Goal: Task Accomplishment & Management: Complete application form

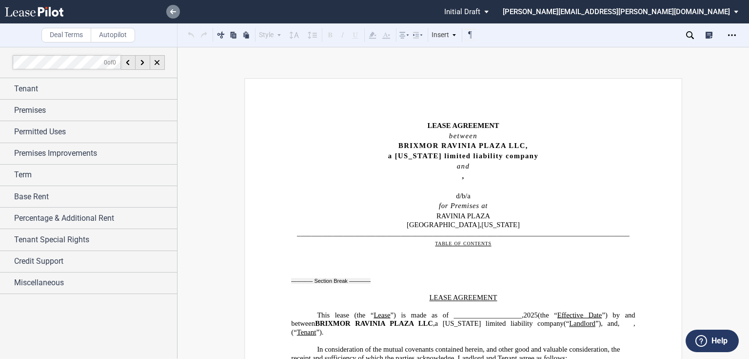
click at [173, 8] on link at bounding box center [173, 12] width 14 height 14
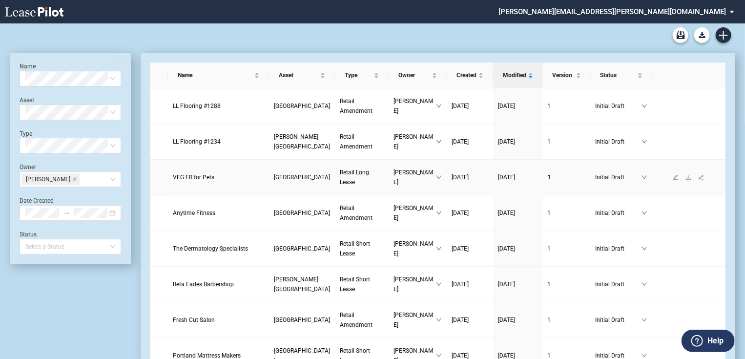
click at [198, 174] on span "VEG ER for Pets" at bounding box center [193, 177] width 41 height 7
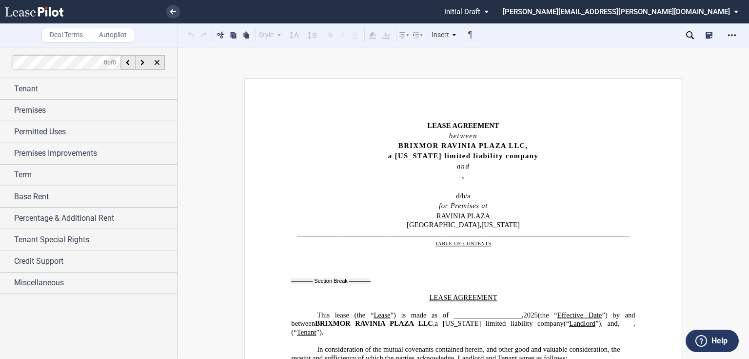
click at [439, 15] on div at bounding box center [397, 11] width 81 height 23
click at [483, 318] on span "”) is made as of ___________________," at bounding box center [457, 314] width 133 height 8
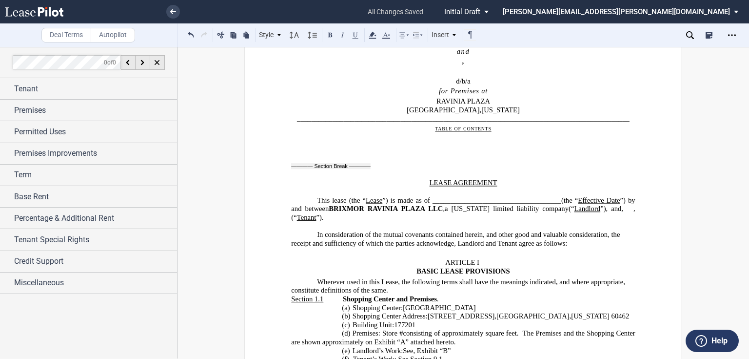
scroll to position [117, 0]
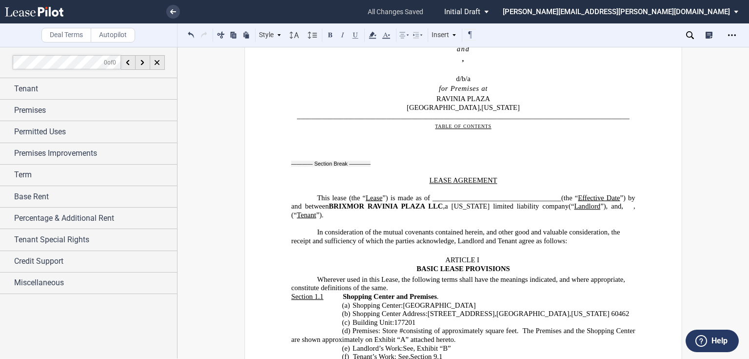
click at [544, 218] on span ", (“" at bounding box center [464, 210] width 346 height 17
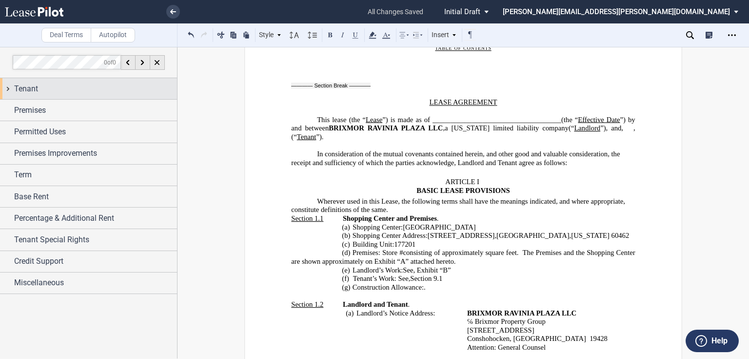
click at [127, 94] on div "Tenant" at bounding box center [95, 89] width 163 height 12
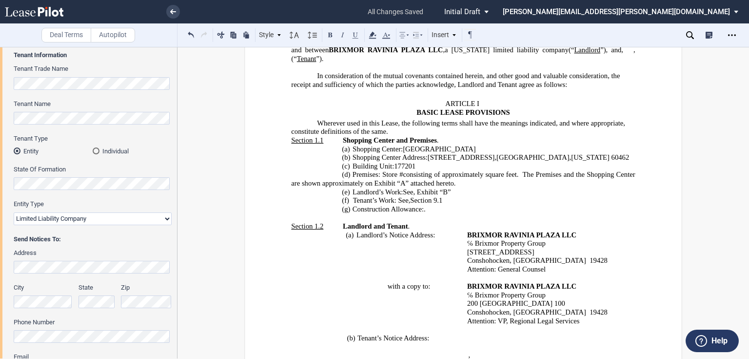
scroll to position [0, 0]
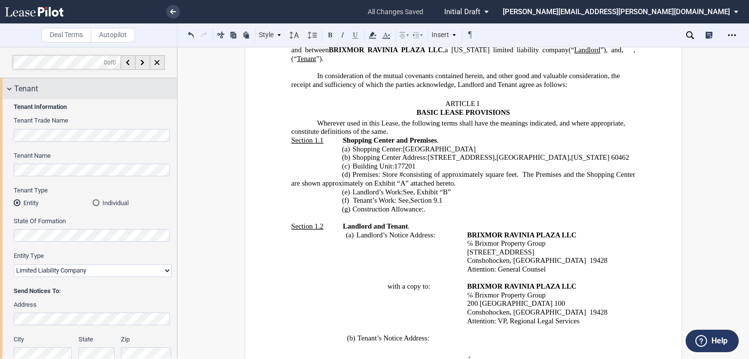
click at [25, 87] on span "Tenant" at bounding box center [26, 89] width 24 height 12
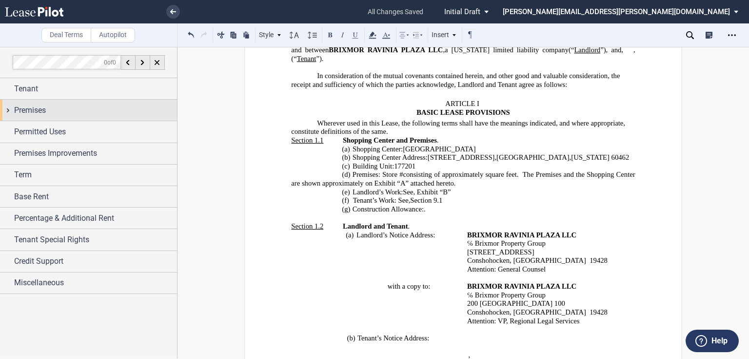
click at [24, 104] on span "Premises" at bounding box center [30, 110] width 32 height 12
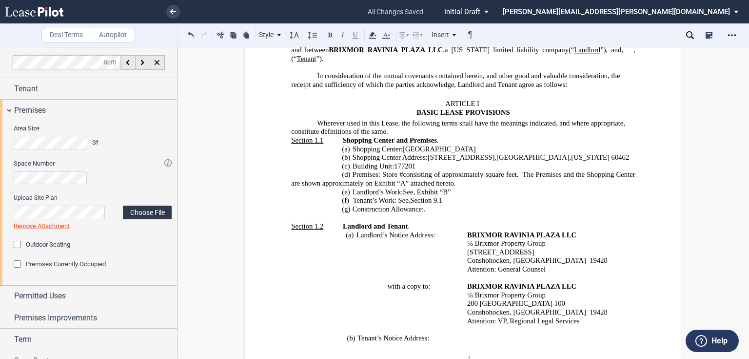
click at [141, 213] on label "Choose File" at bounding box center [147, 212] width 49 height 14
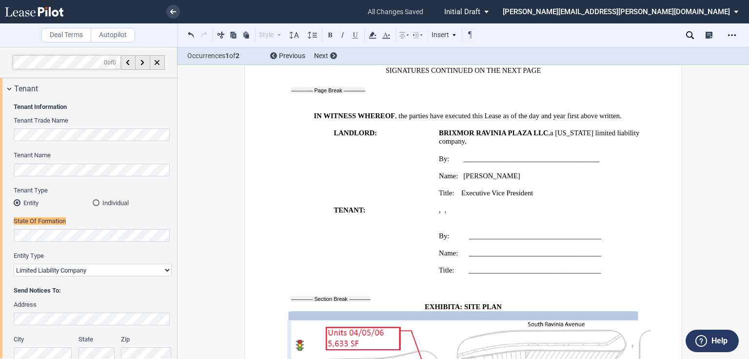
scroll to position [18, 0]
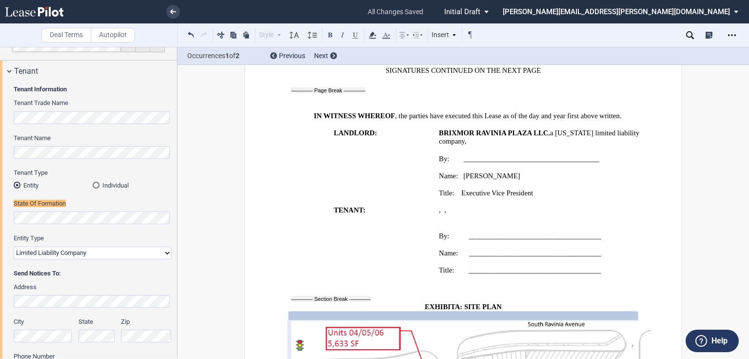
click at [441, 205] on span "," at bounding box center [440, 209] width 2 height 8
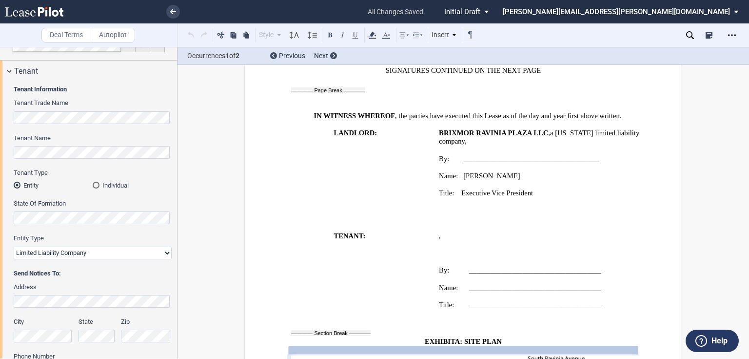
click at [548, 128] on span "," at bounding box center [549, 132] width 2 height 8
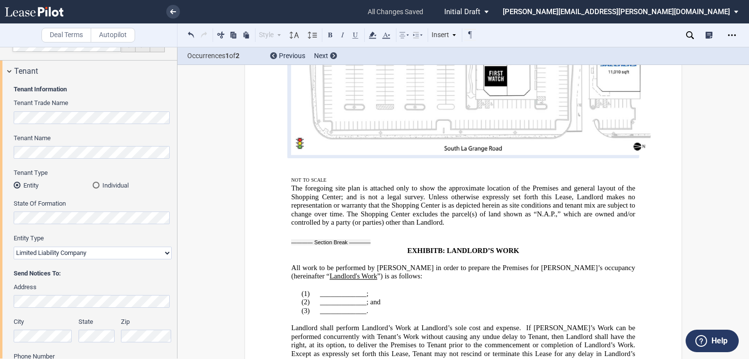
scroll to position [14045, 0]
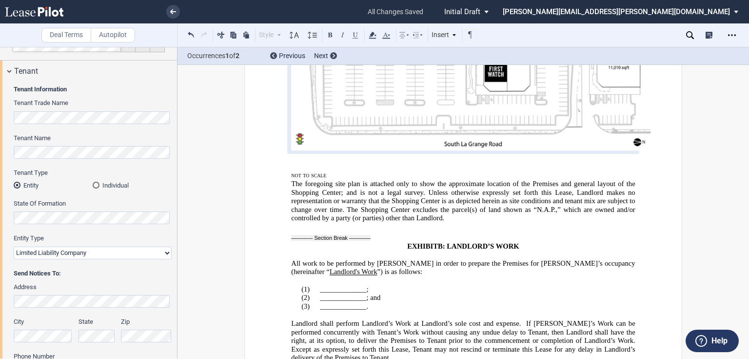
click at [331, 179] on span "The foregoing site plan is attached only to show the approximate location of th…" at bounding box center [464, 200] width 346 height 42
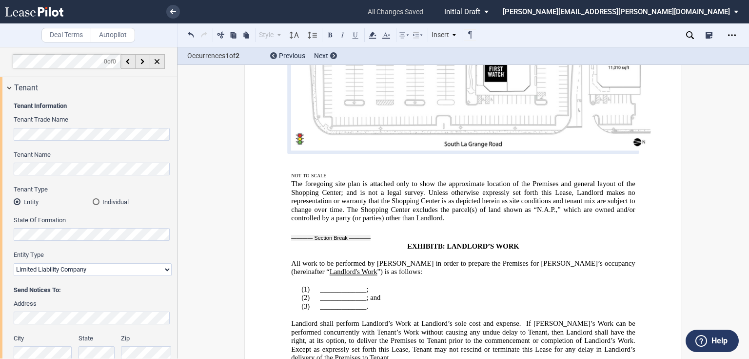
scroll to position [0, 0]
click at [24, 91] on span "Tenant" at bounding box center [26, 89] width 24 height 12
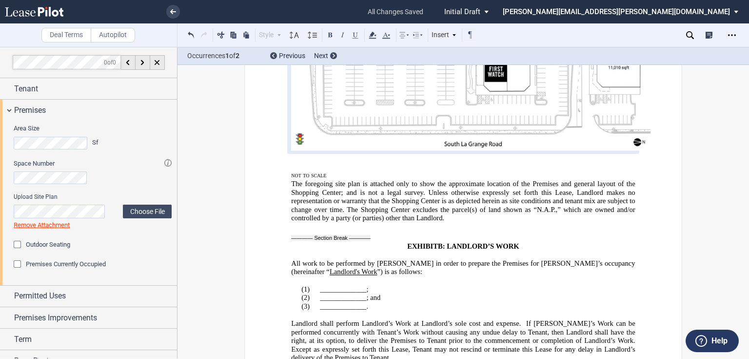
click at [317, 284] on p "(1) _____________;" at bounding box center [463, 288] width 344 height 9
drag, startPoint x: 318, startPoint y: 250, endPoint x: 363, endPoint y: 249, distance: 45.9
click at [363, 284] on span "_____________;" at bounding box center [344, 288] width 48 height 8
drag, startPoint x: 344, startPoint y: 260, endPoint x: 363, endPoint y: 258, distance: 19.1
click at [363, 293] on span "_____________; and" at bounding box center [350, 297] width 61 height 8
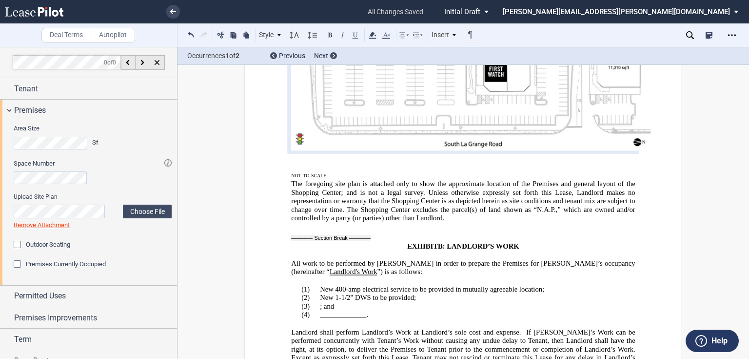
click at [320, 284] on span "New 400-amp electrical service to be provided in mutually agreeable location" at bounding box center [431, 288] width 222 height 8
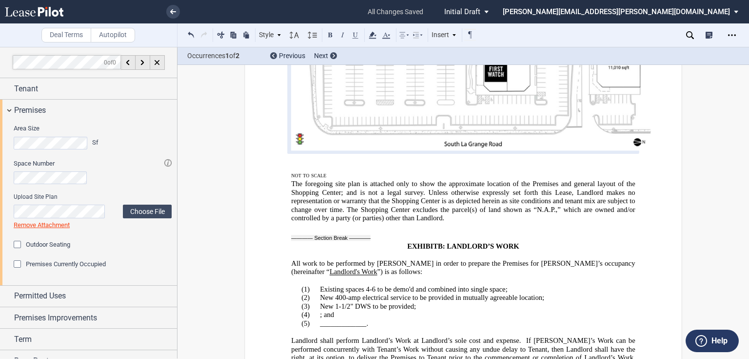
click at [446, 302] on p "(3) New 1-1/2" DWS to be provided ﻿;" at bounding box center [463, 306] width 344 height 9
click at [317, 310] on p "(4) ; and" at bounding box center [463, 314] width 344 height 9
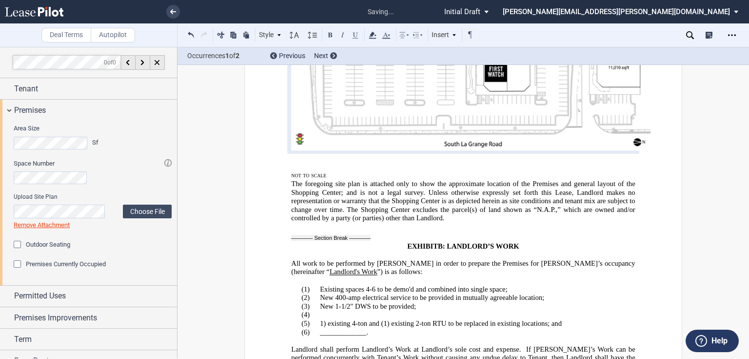
click at [573, 319] on p "(5) 1) existing 4-ton and (1) existing 2-ton RTU to be replaced in existing loc…" at bounding box center [463, 323] width 344 height 9
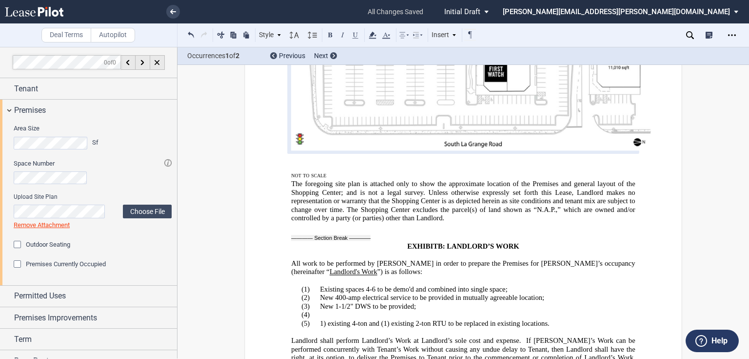
click at [363, 310] on p "(4) ​" at bounding box center [463, 314] width 344 height 9
click at [328, 319] on span "1) existing 4-ton and (1) existing 2-ton RTU to be replaced in existing locatio…" at bounding box center [435, 323] width 230 height 8
click at [316, 310] on p "(4) ​" at bounding box center [463, 314] width 344 height 9
click at [324, 310] on p "(4) ​" at bounding box center [463, 314] width 344 height 9
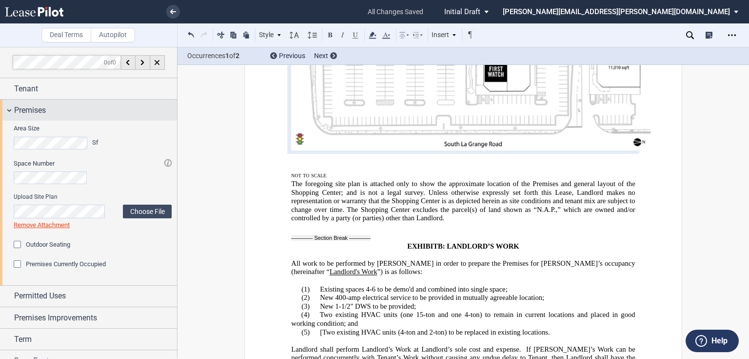
click at [94, 107] on div "Premises" at bounding box center [95, 110] width 163 height 12
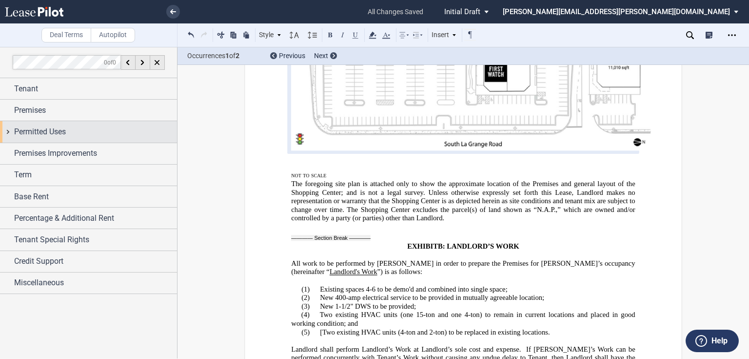
click at [86, 125] on div "Permitted Uses" at bounding box center [88, 131] width 177 height 21
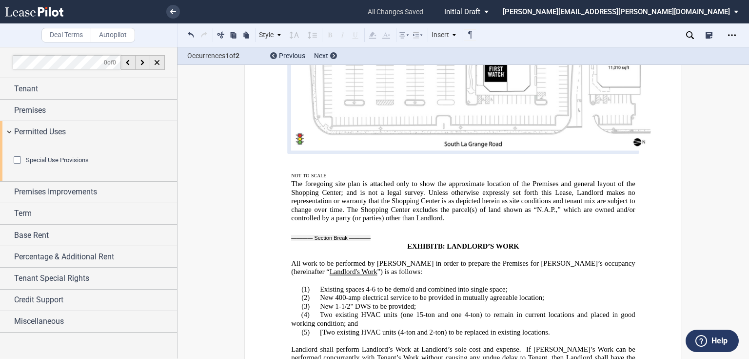
click at [0, 151] on html ".bocls-1{fill:#26354a;fill-rule:evenodd} Loading... × all changes saved Pending…" at bounding box center [374, 179] width 749 height 359
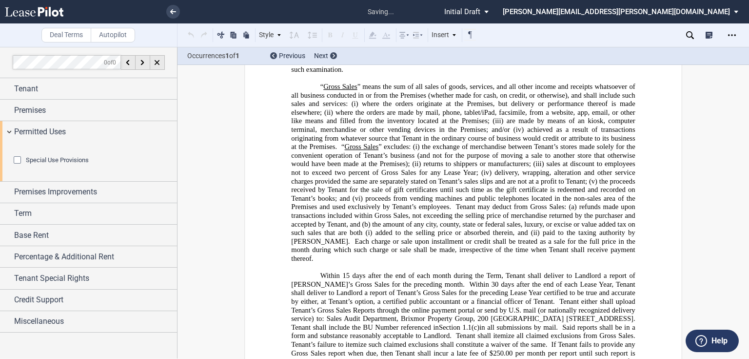
scroll to position [562, 0]
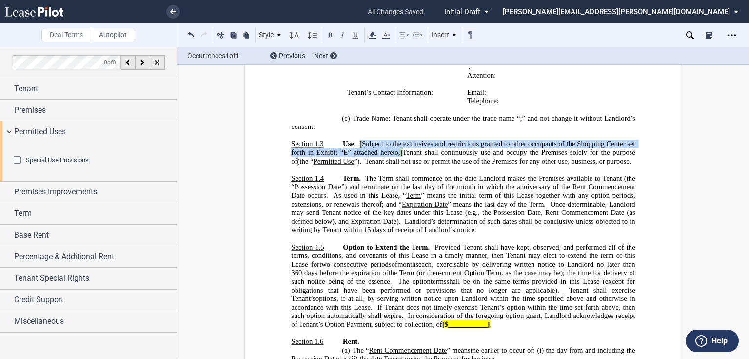
drag, startPoint x: 357, startPoint y: 142, endPoint x: 395, endPoint y: 154, distance: 39.2
click at [395, 154] on span "Use. [ Subject to the exclusives and restrictions granted to other occupants of…" at bounding box center [464, 152] width 346 height 25
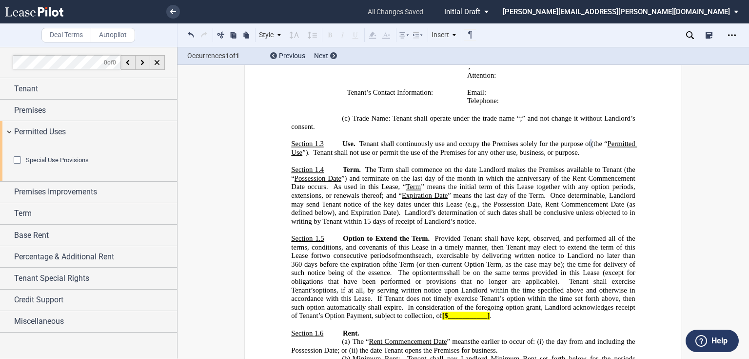
drag, startPoint x: 486, startPoint y: 203, endPoint x: 646, endPoint y: 213, distance: 160.8
click at [448, 200] on span "Expiration Date" at bounding box center [425, 195] width 46 height 8
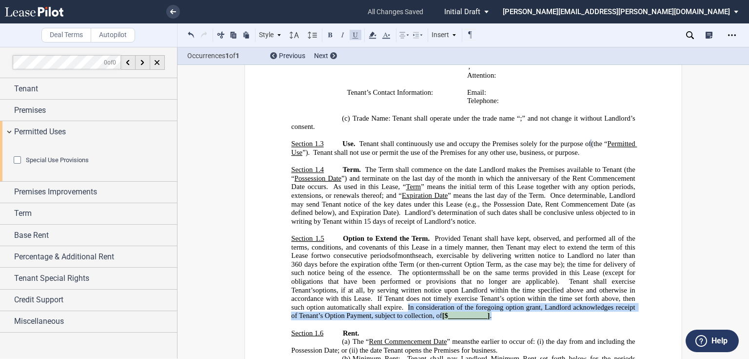
drag, startPoint x: 425, startPoint y: 318, endPoint x: 468, endPoint y: 324, distance: 43.3
click at [468, 320] on p "Section 1.5 Option to Extend the Term. Provided Tenant shall have kept, observe…" at bounding box center [463, 277] width 344 height 86
drag, startPoint x: 369, startPoint y: 316, endPoint x: 453, endPoint y: 326, distance: 84.5
click at [453, 319] on span ", if at all, by serving written notice upon Landlord within the time specified …" at bounding box center [464, 302] width 346 height 34
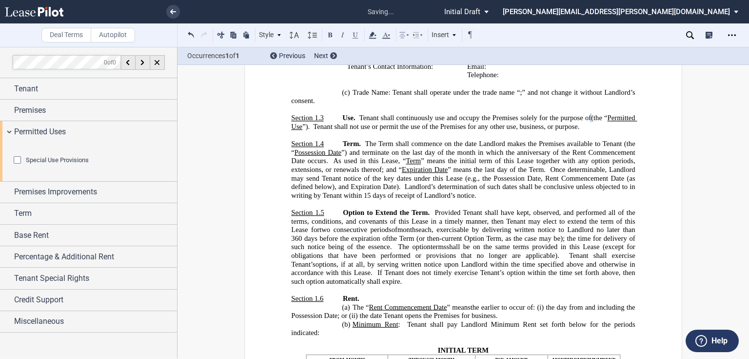
scroll to position [601, 0]
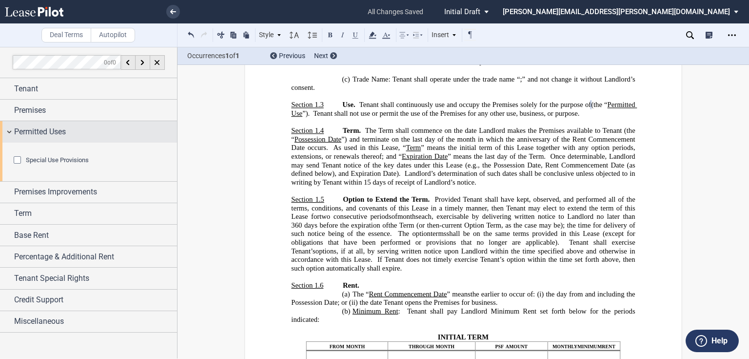
click at [21, 129] on span "Permitted Uses" at bounding box center [40, 132] width 52 height 12
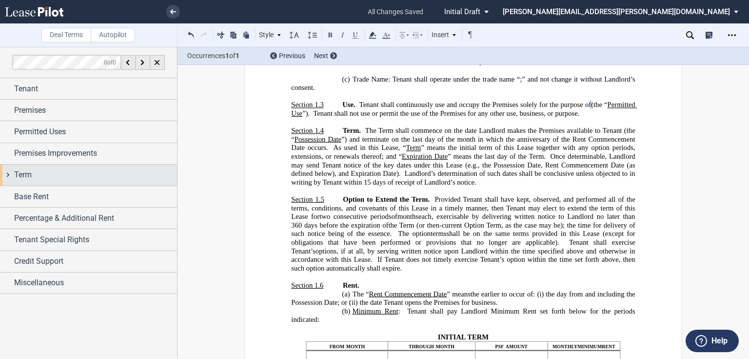
click at [29, 173] on span "Term" at bounding box center [23, 175] width 18 height 12
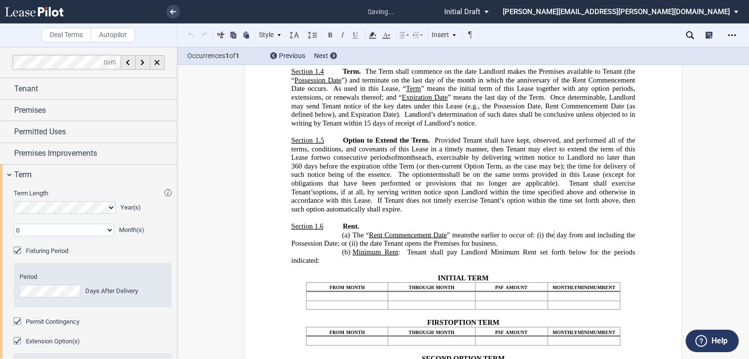
scroll to position [731, 0]
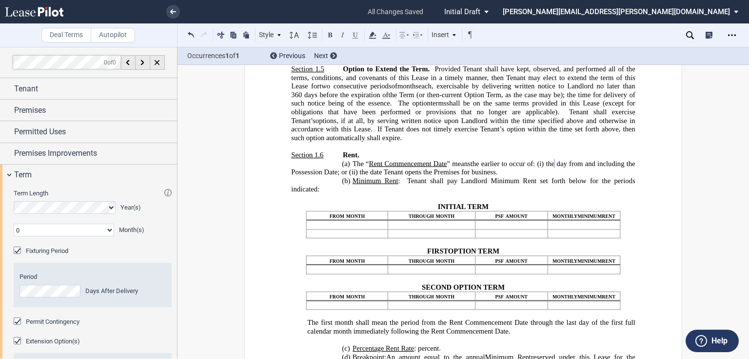
click at [329, 176] on span "day from and including the Possession Date; or (ii)" at bounding box center [464, 167] width 346 height 17
drag, startPoint x: 376, startPoint y: 182, endPoint x: 510, endPoint y: 180, distance: 134.2
click at [474, 176] on span "the date Tenant opens the Premises for business" at bounding box center [406, 172] width 136 height 8
click at [555, 167] on span "the" at bounding box center [550, 163] width 9 height 8
click at [191, 35] on button at bounding box center [191, 35] width 12 height 12
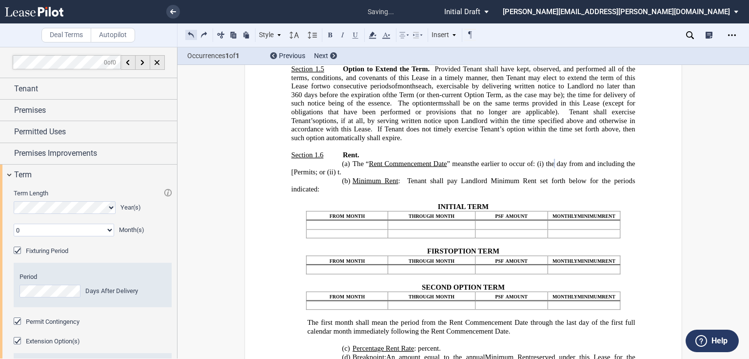
click at [191, 35] on button at bounding box center [191, 35] width 12 height 12
click at [388, 176] on span "the date Tenant opens the Premises for business" at bounding box center [406, 172] width 136 height 8
drag, startPoint x: 384, startPoint y: 180, endPoint x: 511, endPoint y: 177, distance: 126.9
click at [511, 176] on p "(a) The “ Rent Commencement Date ” means the earlier to occur of: (i) the ﻿ ﻿ ﻿…" at bounding box center [463, 167] width 344 height 17
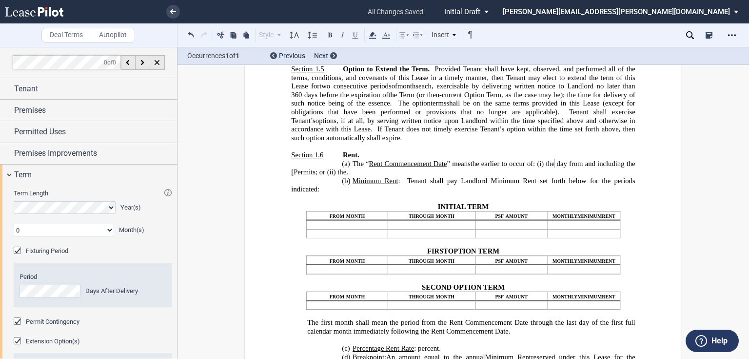
click at [555, 167] on span "the" at bounding box center [550, 163] width 9 height 8
click at [554, 172] on span "the date Tenant opens the Premises for business or (ii) the later of" at bounding box center [464, 167] width 346 height 17
click at [689, 33] on icon at bounding box center [690, 35] width 8 height 8
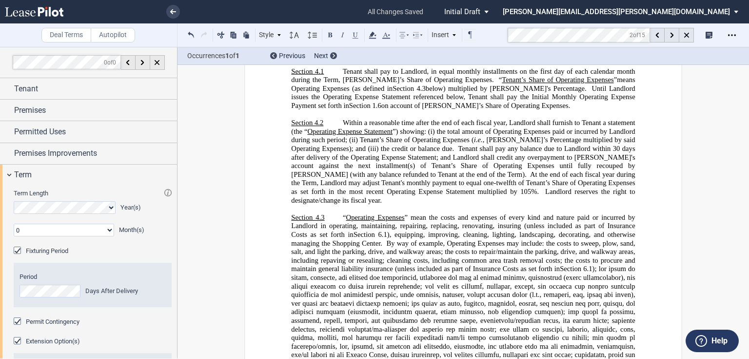
scroll to position [2602, 0]
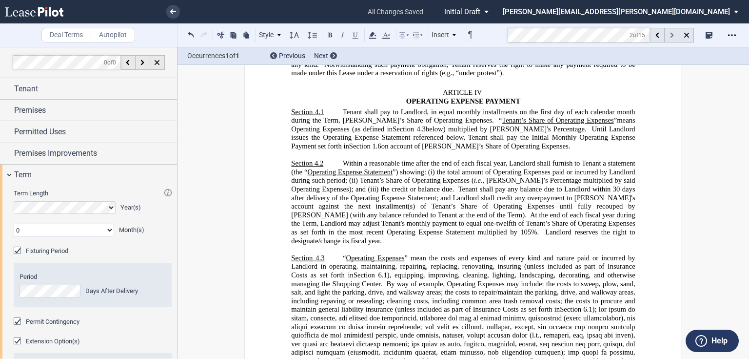
click at [669, 34] on div at bounding box center [672, 35] width 15 height 15
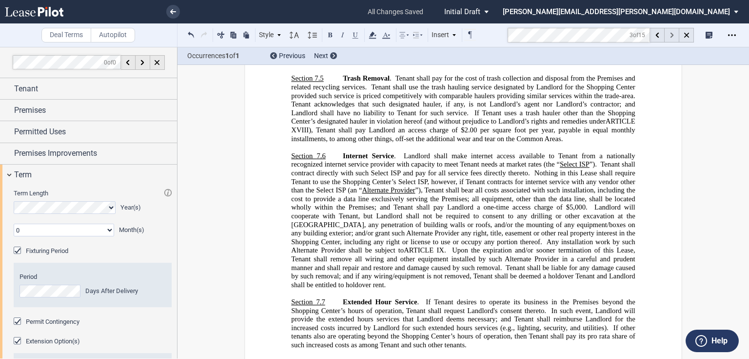
scroll to position [4850, 0]
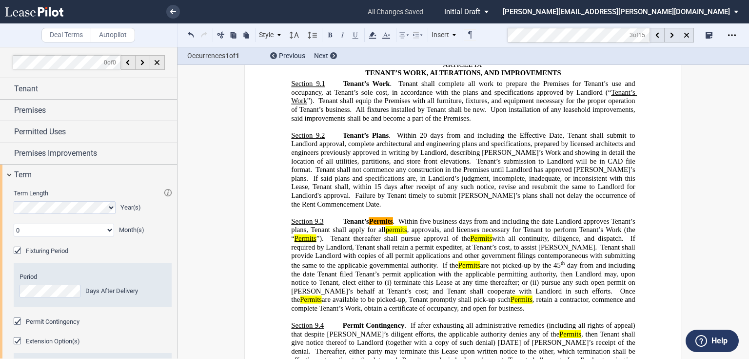
click at [418, 131] on span "Within 20" at bounding box center [412, 135] width 30 height 8
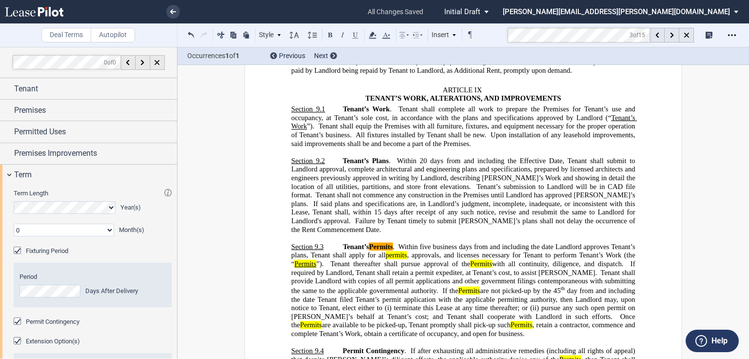
scroll to position [4811, 0]
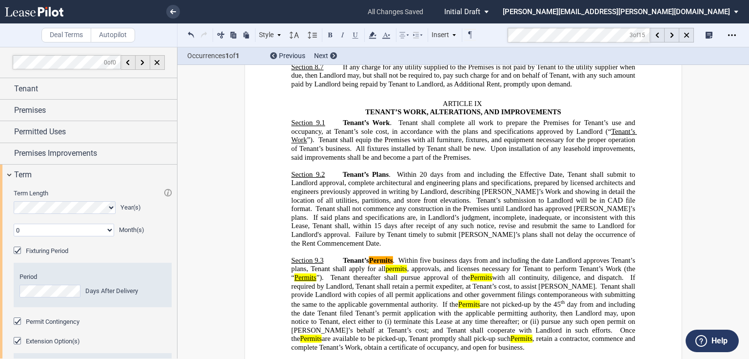
click at [418, 170] on span "Within 20" at bounding box center [412, 174] width 30 height 8
